Goal: Task Accomplishment & Management: Manage account settings

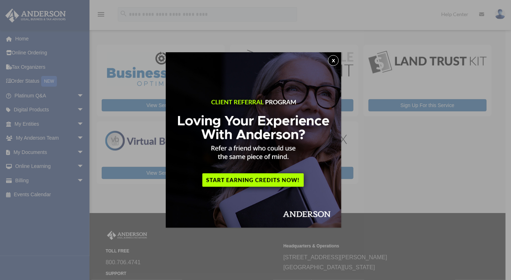
click at [337, 58] on button "x" at bounding box center [333, 60] width 11 height 11
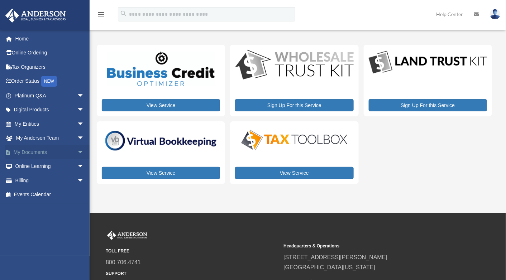
click at [63, 152] on link "My Documents arrow_drop_down" at bounding box center [50, 152] width 90 height 14
click at [77, 155] on span "arrow_drop_down" at bounding box center [84, 152] width 14 height 15
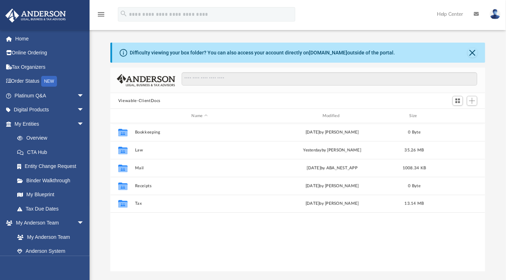
scroll to position [157, 369]
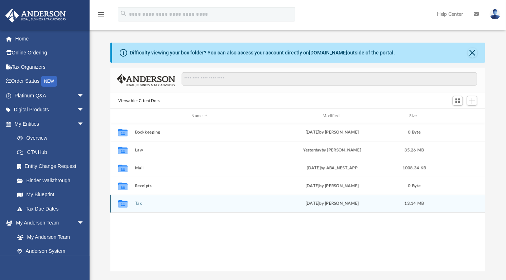
click at [261, 199] on div "Collaborated Folder Tax [DATE] by [PERSON_NAME] 13.14 MB" at bounding box center [297, 204] width 375 height 18
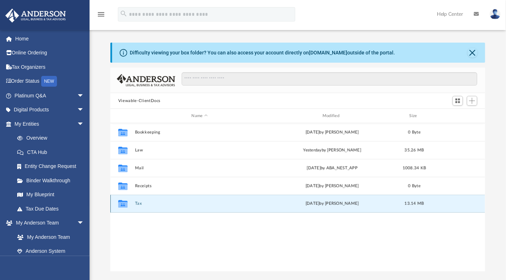
click at [261, 199] on div "Collaborated Folder Tax [DATE] by [PERSON_NAME] 13.14 MB" at bounding box center [297, 204] width 375 height 18
click at [124, 203] on icon "grid" at bounding box center [122, 204] width 9 height 8
drag, startPoint x: 124, startPoint y: 203, endPoint x: 118, endPoint y: 202, distance: 5.8
click at [118, 202] on icon "Collaborated Folder" at bounding box center [122, 203] width 11 height 11
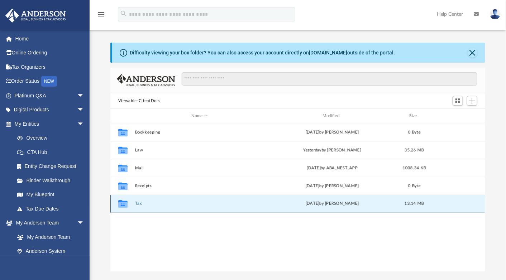
click at [128, 205] on icon "Collaborated Folder" at bounding box center [122, 203] width 11 height 11
click at [471, 102] on span "Add" at bounding box center [472, 101] width 6 height 6
click at [461, 114] on li "Upload" at bounding box center [461, 115] width 23 height 8
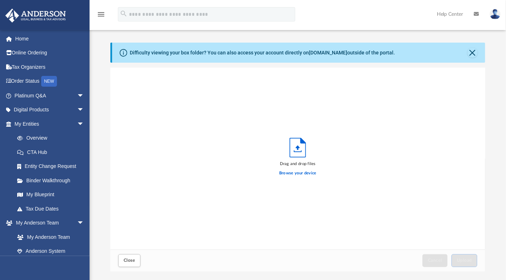
scroll to position [176, 369]
click at [461, 114] on div "Drag and drop files Browse your device" at bounding box center [297, 159] width 375 height 182
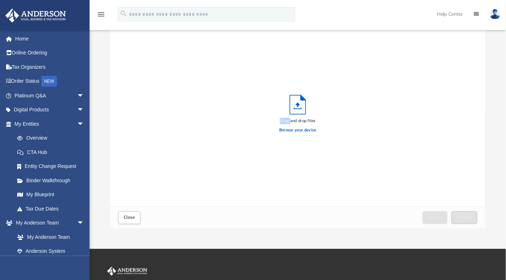
scroll to position [43, 0]
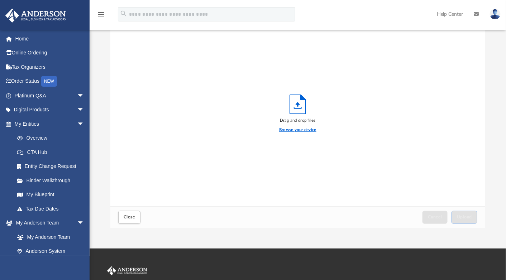
click at [298, 130] on label "Browse your device" at bounding box center [297, 130] width 37 height 6
click at [0, 0] on input "Browse your device" at bounding box center [0, 0] width 0 height 0
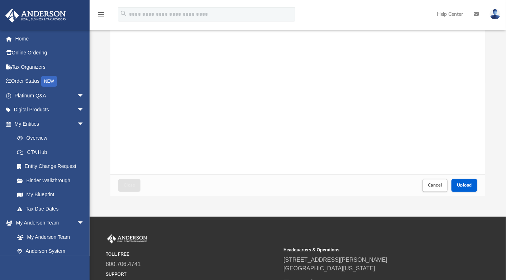
scroll to position [76, 0]
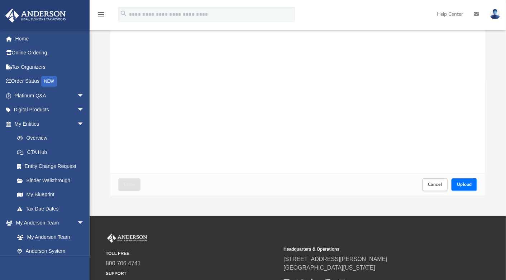
click at [466, 182] on span "Upload" at bounding box center [464, 184] width 15 height 4
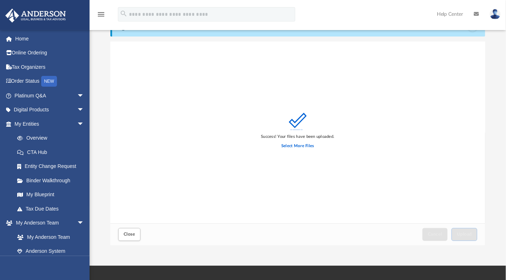
scroll to position [24, 0]
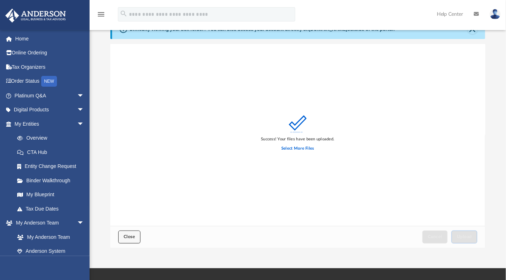
click at [132, 234] on button "Close" at bounding box center [129, 237] width 22 height 13
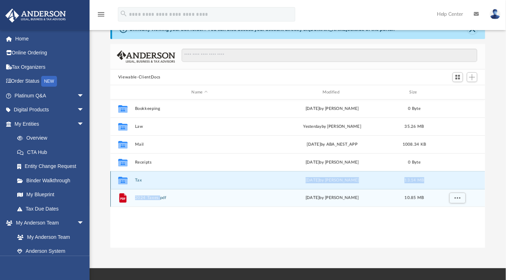
drag, startPoint x: 158, startPoint y: 204, endPoint x: 152, endPoint y: 178, distance: 26.5
click at [152, 178] on div "Collaborated Folder Bookkeeping [DATE] by [PERSON_NAME] 0 Byte Collaborated Fol…" at bounding box center [297, 153] width 375 height 107
click at [120, 199] on icon "grid" at bounding box center [122, 197] width 7 height 9
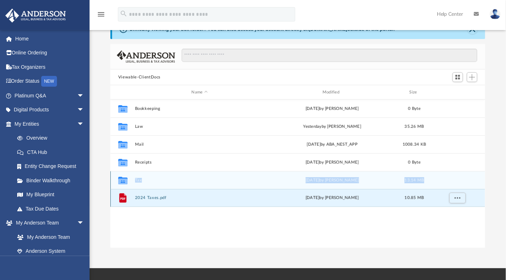
drag, startPoint x: 120, startPoint y: 197, endPoint x: 131, endPoint y: 182, distance: 18.7
click at [131, 182] on div "Collaborated Folder Bookkeeping [DATE] by [PERSON_NAME] 0 Byte Collaborated Fol…" at bounding box center [297, 153] width 375 height 107
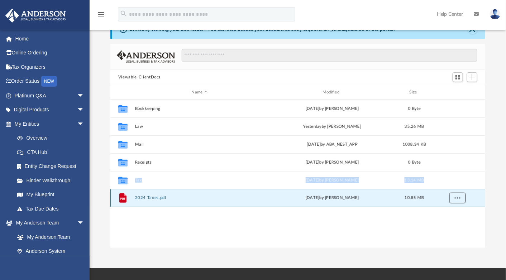
click at [456, 197] on span "More options" at bounding box center [458, 198] width 6 height 4
click at [408, 200] on div "10.85 MB" at bounding box center [414, 198] width 29 height 6
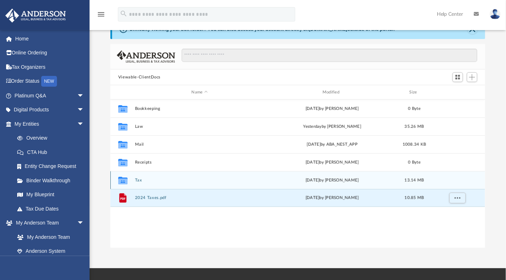
drag, startPoint x: 150, startPoint y: 198, endPoint x: 140, endPoint y: 180, distance: 21.2
click at [140, 180] on div "Collaborated Folder Bookkeeping [DATE] by [PERSON_NAME] 0 Byte Collaborated Fol…" at bounding box center [297, 153] width 375 height 107
drag, startPoint x: 124, startPoint y: 195, endPoint x: 128, endPoint y: 181, distance: 15.2
click at [128, 181] on div "Collaborated Folder Bookkeeping [DATE] by [PERSON_NAME] 0 Byte Collaborated Fol…" at bounding box center [297, 153] width 375 height 107
click at [146, 184] on div "Collaborated Folder Tax [DATE] by [PERSON_NAME] 13.14 MB" at bounding box center [297, 180] width 375 height 18
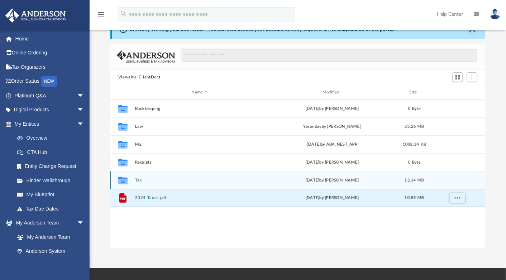
drag, startPoint x: 168, startPoint y: 199, endPoint x: 194, endPoint y: 185, distance: 29.8
click at [194, 185] on div "Collaborated Folder Bookkeeping [DATE] by [PERSON_NAME] 0 Byte Collaborated Fol…" at bounding box center [297, 153] width 375 height 107
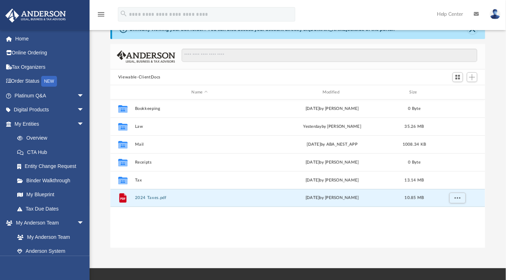
click at [200, 225] on div "Collaborated Folder Bookkeeping [DATE] by [PERSON_NAME] 0 Byte Collaborated Fol…" at bounding box center [297, 174] width 375 height 149
